Goal: Task Accomplishment & Management: Complete application form

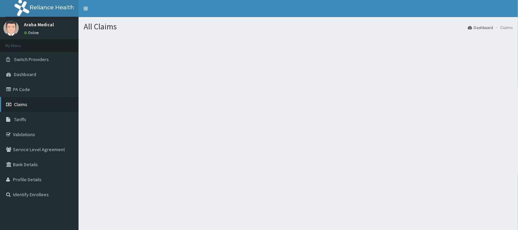
click at [29, 100] on link "Claims" at bounding box center [39, 104] width 78 height 15
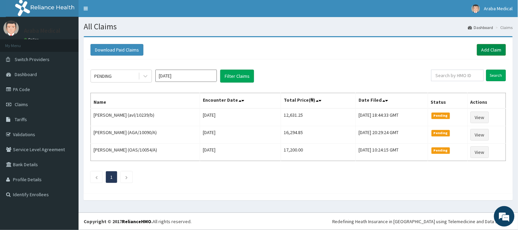
click at [495, 49] on link "Add Claim" at bounding box center [491, 50] width 29 height 12
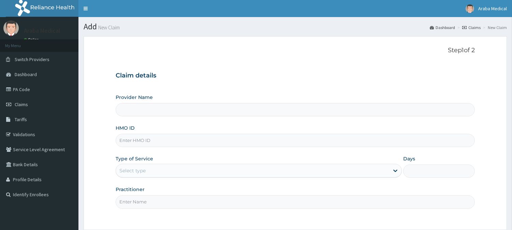
click at [167, 139] on input "HMO ID" at bounding box center [295, 140] width 359 height 13
type input "Araba Medical Centre"
type input "KSB/10879/A"
click at [172, 169] on div "Select type" at bounding box center [252, 170] width 273 height 11
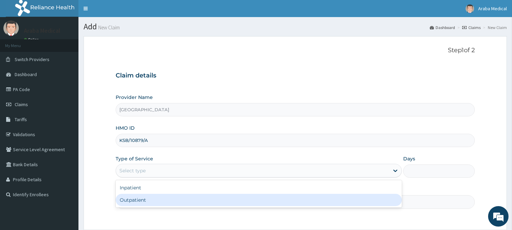
click at [163, 199] on div "Outpatient" at bounding box center [259, 200] width 286 height 12
type input "1"
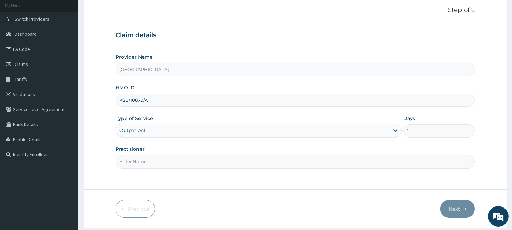
scroll to position [57, 0]
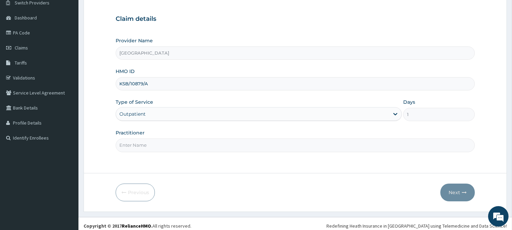
click at [345, 144] on input "Practitioner" at bounding box center [295, 145] width 359 height 13
type input "dr bams"
click at [452, 197] on button "Next" at bounding box center [458, 193] width 34 height 18
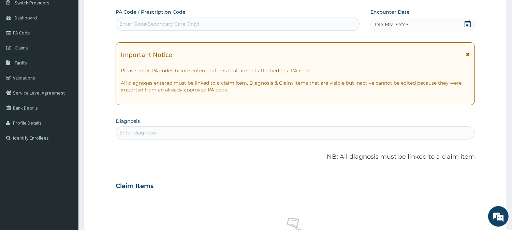
click at [323, 24] on div "Enter Code(Secondary Care Only)" at bounding box center [237, 23] width 243 height 11
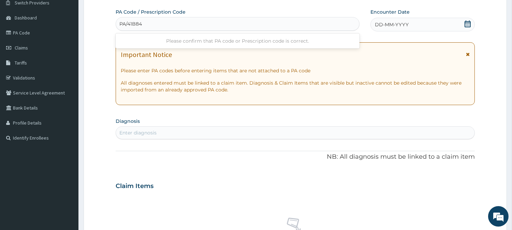
type input "PA/41B841"
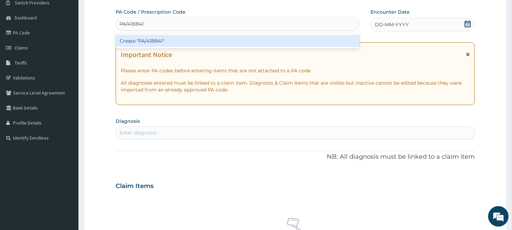
click at [324, 42] on div "Create "PA/41B841"" at bounding box center [238, 41] width 244 height 12
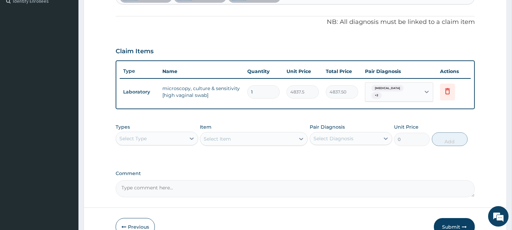
scroll to position [187, 0]
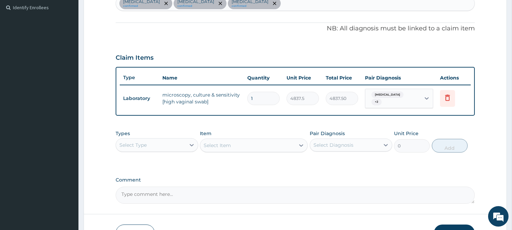
click at [175, 140] on div "Select Type" at bounding box center [151, 145] width 70 height 11
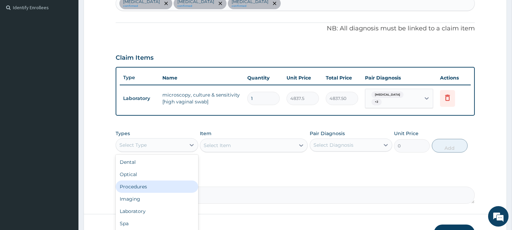
click at [156, 188] on div "Procedures" at bounding box center [157, 187] width 83 height 12
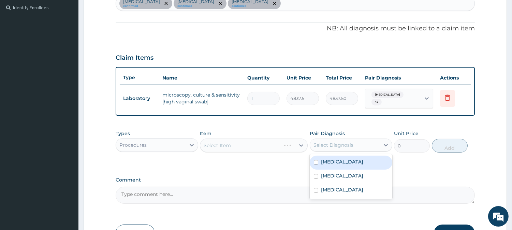
click at [334, 144] on div "Select Diagnosis" at bounding box center [334, 145] width 40 height 7
click at [335, 162] on div "Candidiasis" at bounding box center [351, 163] width 83 height 14
checkbox input "true"
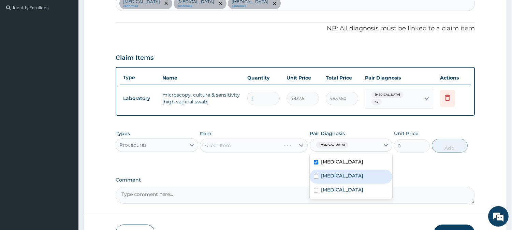
click at [336, 172] on label "Vulvovaginitis" at bounding box center [342, 175] width 42 height 7
checkbox input "true"
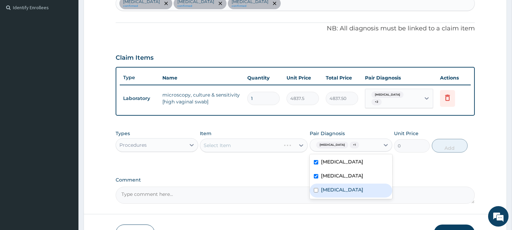
click at [333, 190] on div "Bacterial vaginosis" at bounding box center [351, 191] width 83 height 14
checkbox input "true"
click at [247, 143] on div "Select Item" at bounding box center [247, 145] width 95 height 11
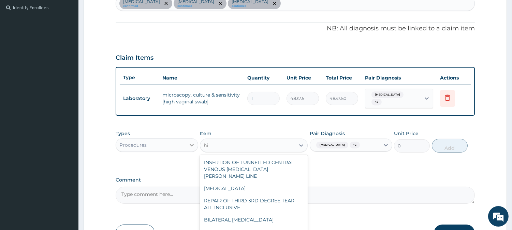
type input "hi"
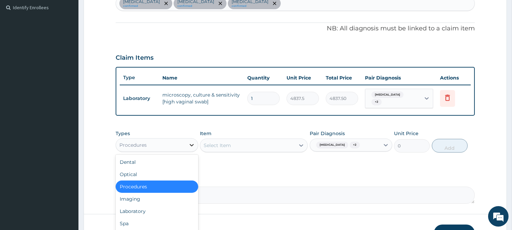
click at [189, 143] on icon at bounding box center [191, 145] width 7 height 7
click at [151, 205] on div "Laboratory" at bounding box center [157, 211] width 83 height 12
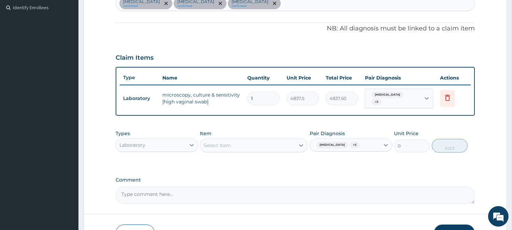
click at [275, 144] on div "Select Item" at bounding box center [247, 145] width 95 height 11
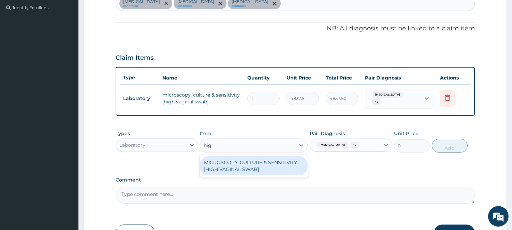
type input "high"
click at [260, 160] on div "MICROSCOPY, CULTURE & SENSITIVITY [HIGH VAGINAL SWAB]" at bounding box center [254, 165] width 108 height 19
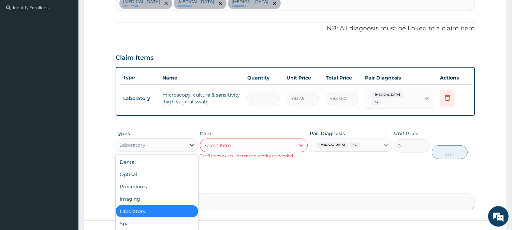
click at [189, 142] on icon at bounding box center [191, 145] width 7 height 7
click at [173, 186] on div "Procedures" at bounding box center [157, 187] width 83 height 12
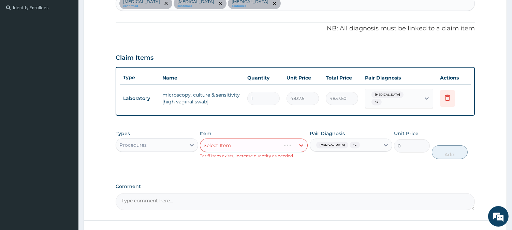
click at [292, 141] on div "Select Item" at bounding box center [254, 146] width 108 height 14
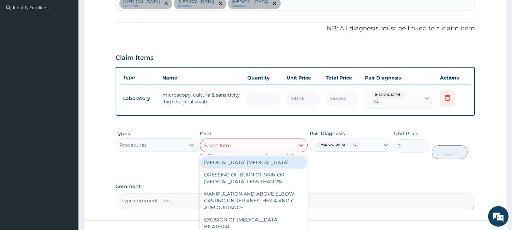
click at [292, 141] on div "Select Item" at bounding box center [247, 145] width 95 height 11
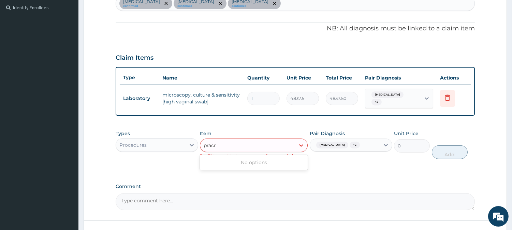
type input "prac"
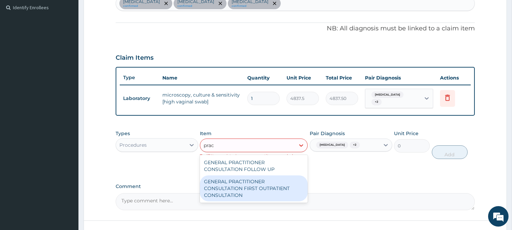
click at [269, 175] on div "GENERAL PRACTITIONER CONSULTATION FIRST OUTPATIENT CONSULTATION" at bounding box center [254, 188] width 108 height 26
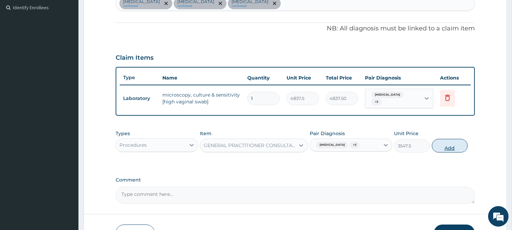
click at [453, 145] on button "Add" at bounding box center [450, 146] width 36 height 14
type input "0"
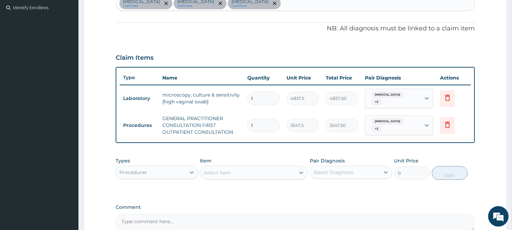
scroll to position [256, 0]
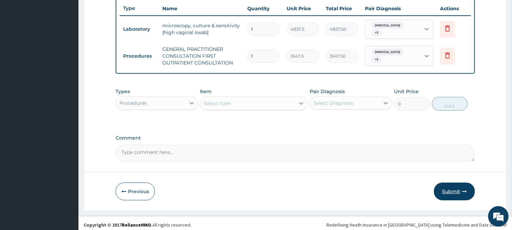
click at [451, 190] on button "Submit" at bounding box center [454, 192] width 41 height 18
